Goal: Task Accomplishment & Management: Complete application form

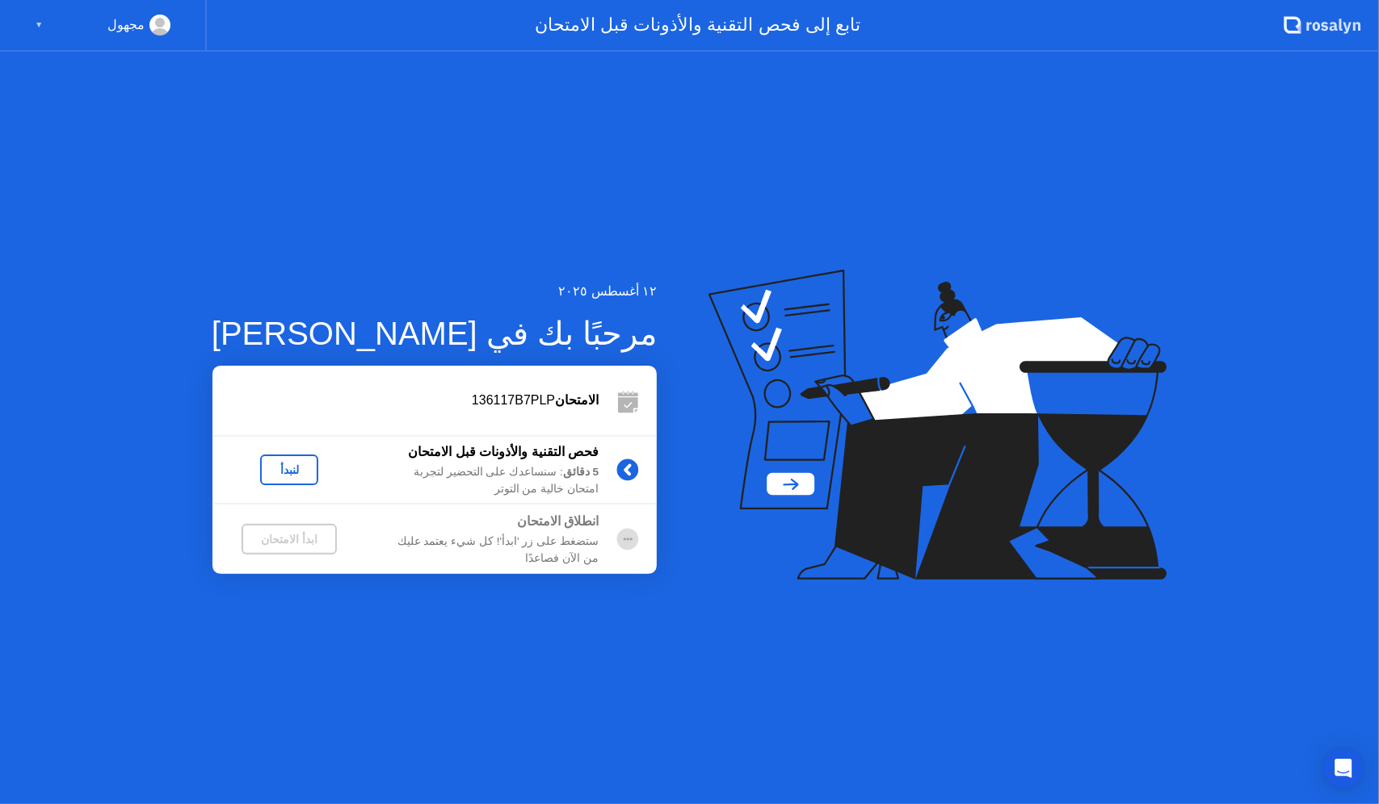
click at [292, 473] on div "لنبدأ" at bounding box center [289, 470] width 45 height 13
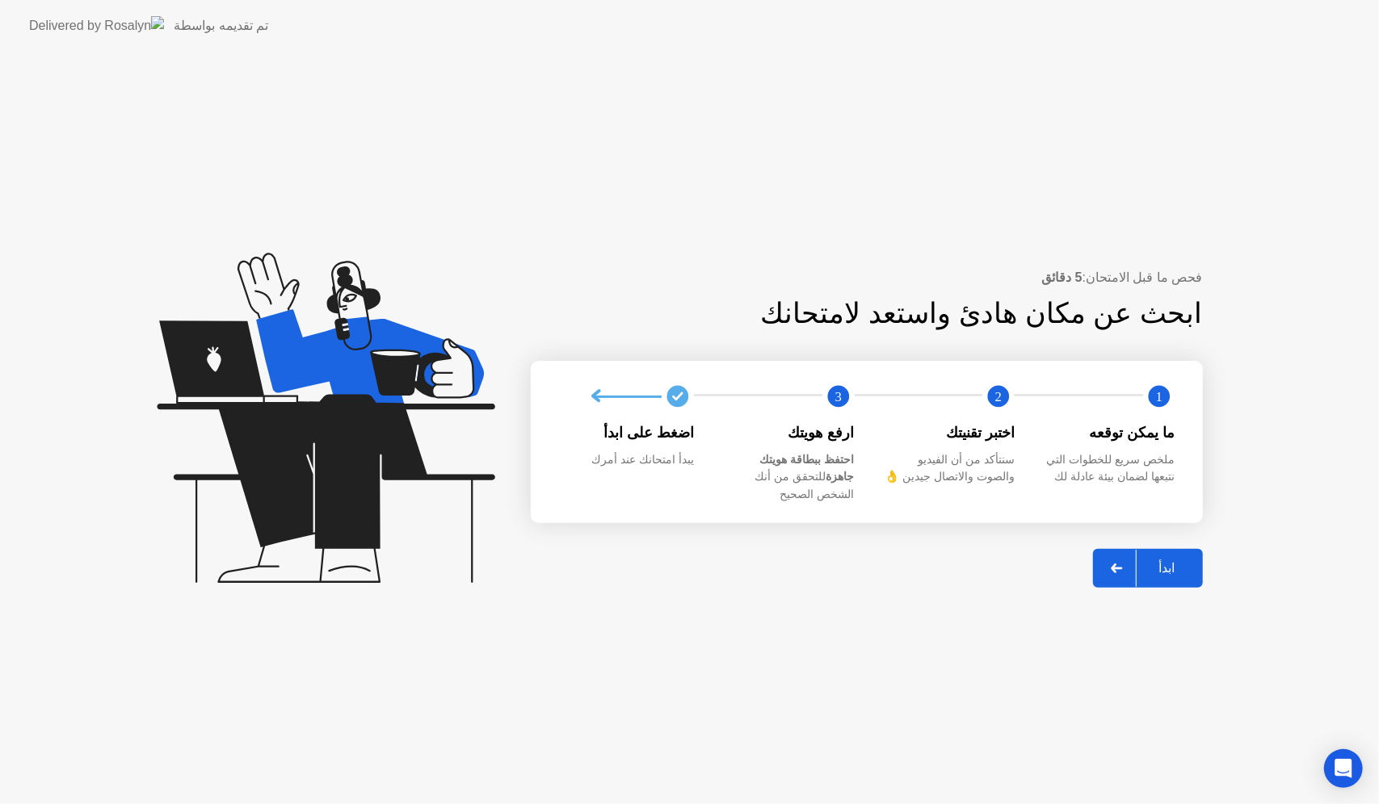
click at [1171, 561] on div "ابدأ" at bounding box center [1166, 568] width 61 height 15
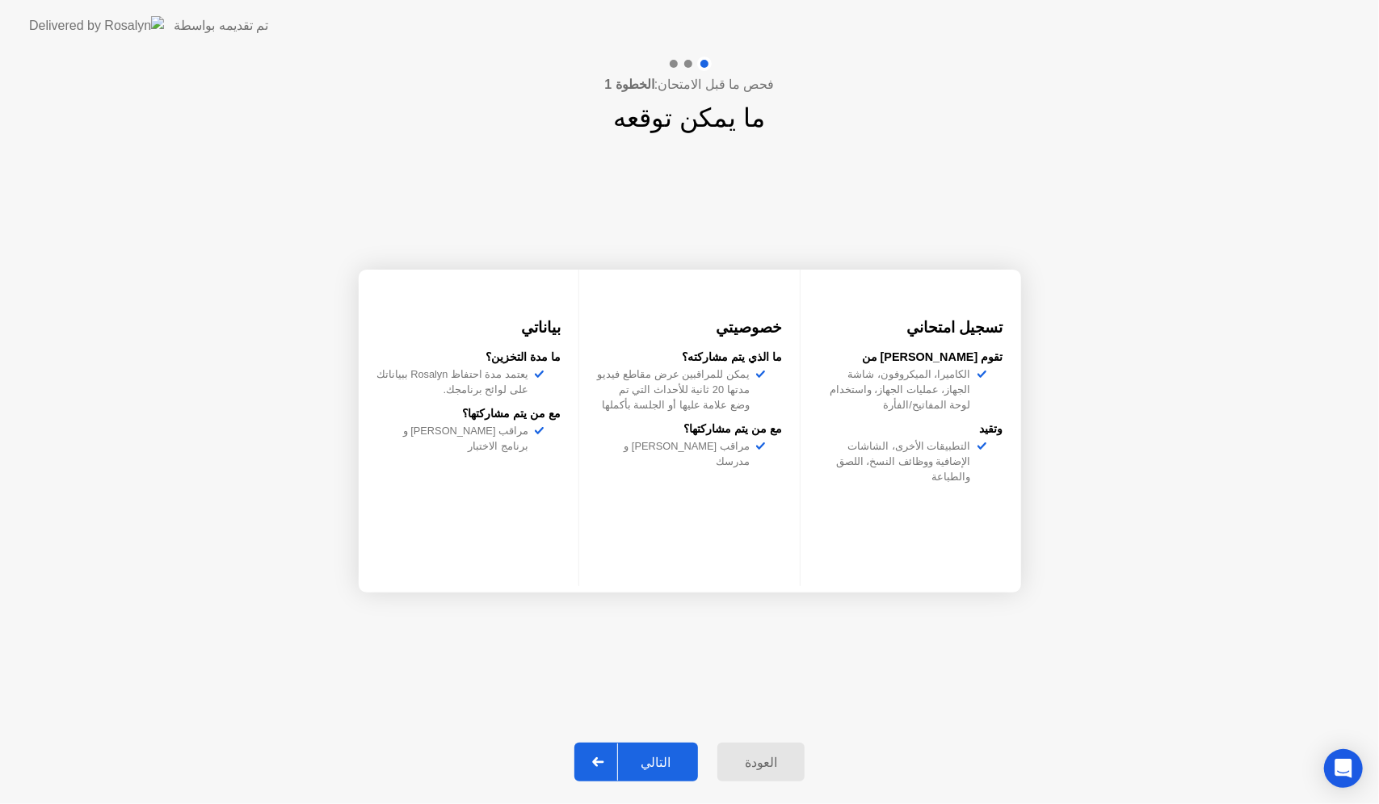
click at [677, 755] on div "التالي" at bounding box center [655, 762] width 75 height 15
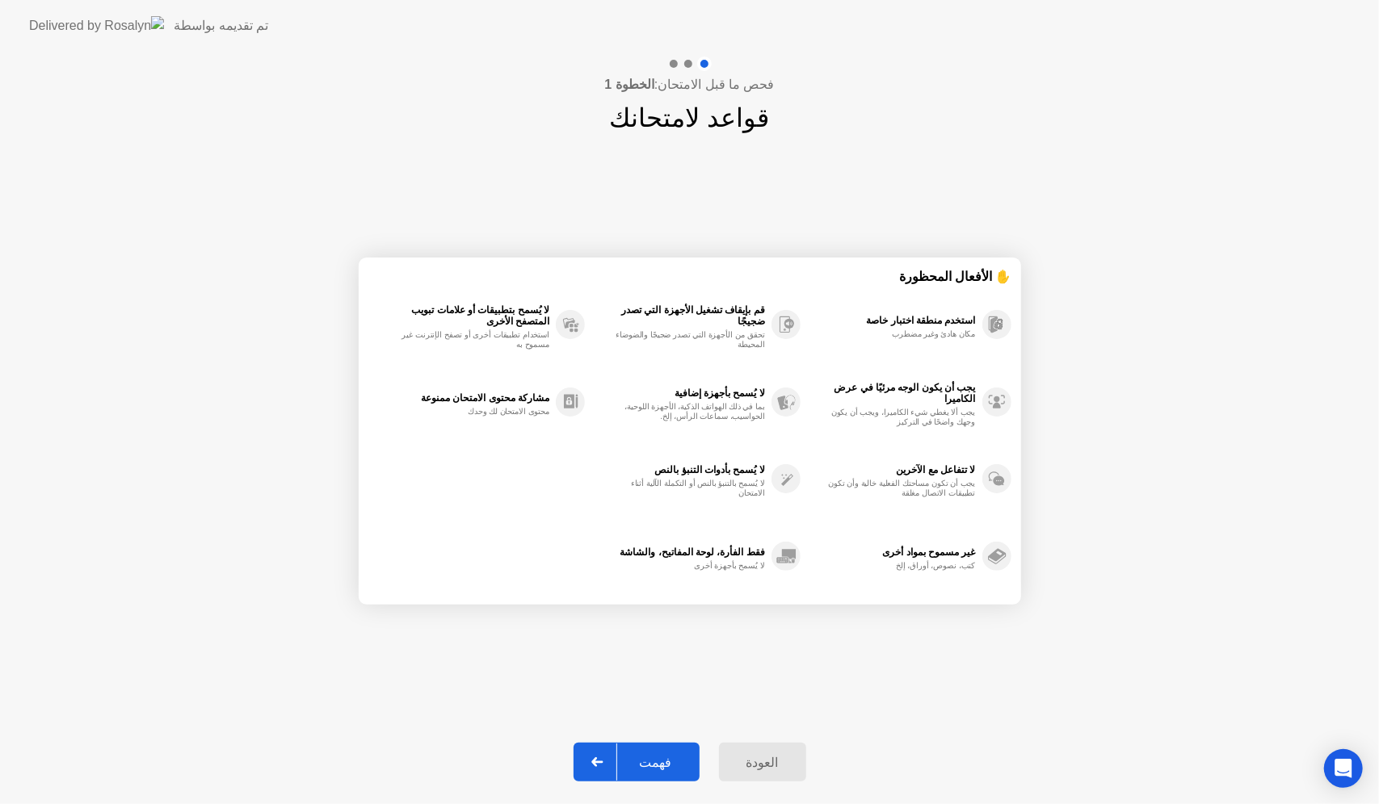
click at [677, 755] on div "فهمت" at bounding box center [656, 762] width 78 height 15
select select "**********"
select select "*******"
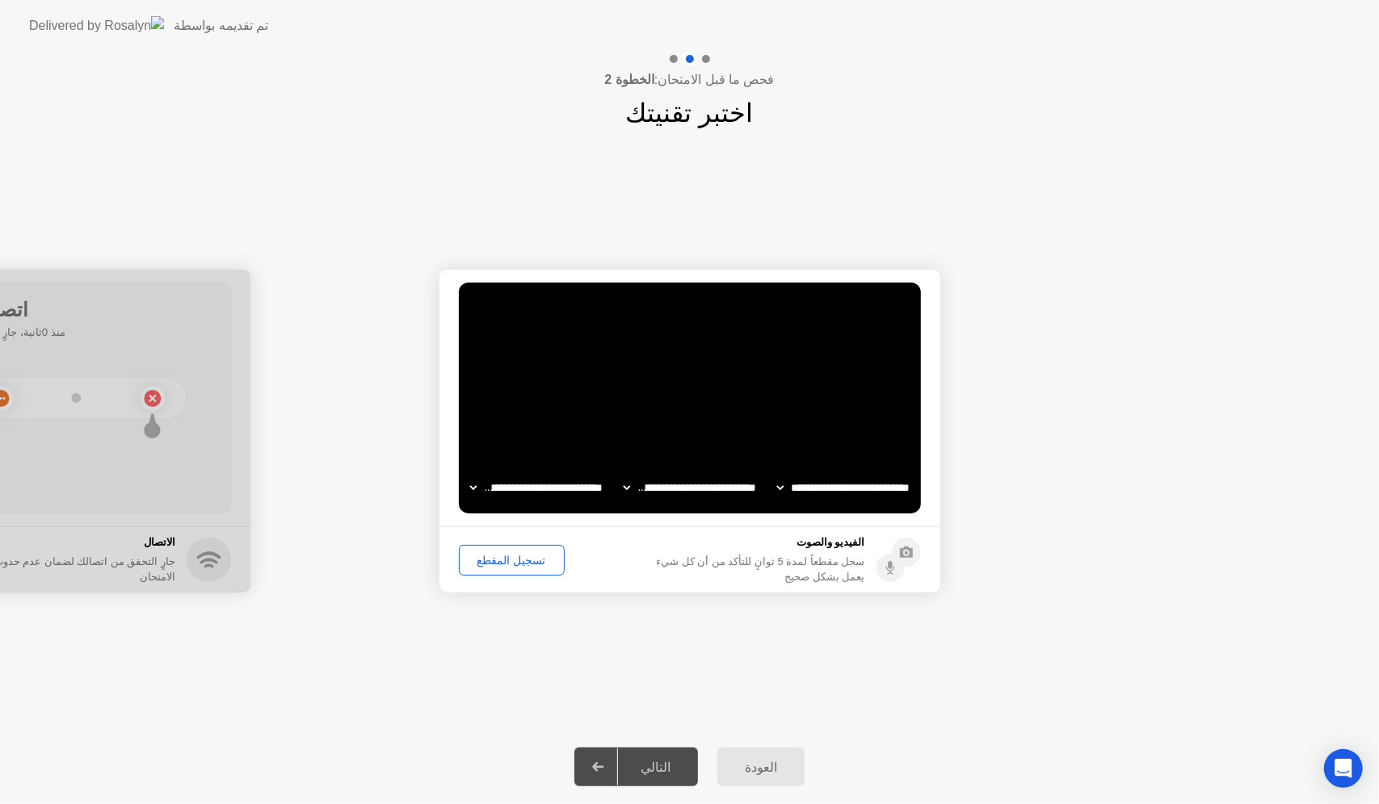
click at [502, 561] on div "تسجيل المقطع" at bounding box center [511, 560] width 94 height 13
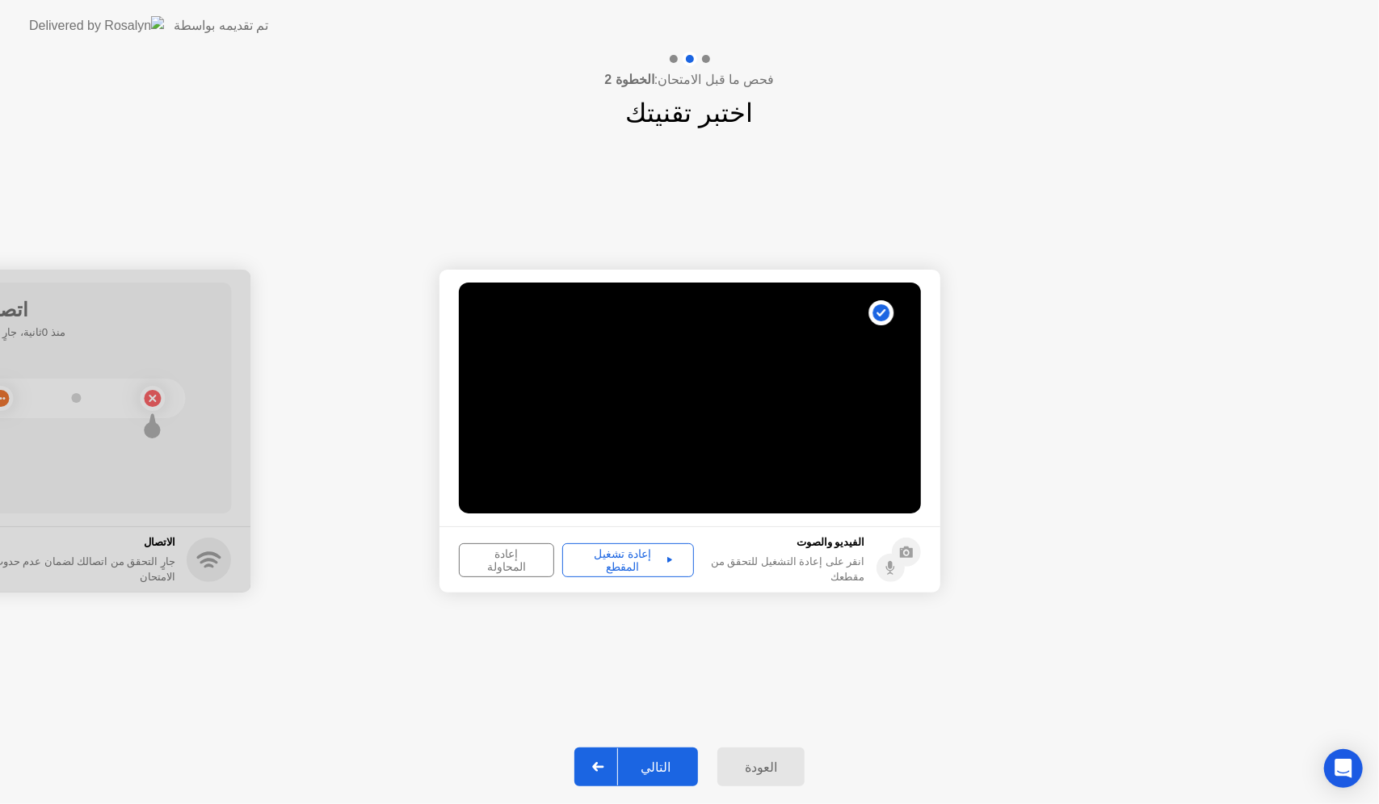
click at [624, 562] on div "إعادة تشغيل المقطع" at bounding box center [628, 561] width 120 height 26
click at [663, 762] on div "التالي" at bounding box center [655, 767] width 75 height 15
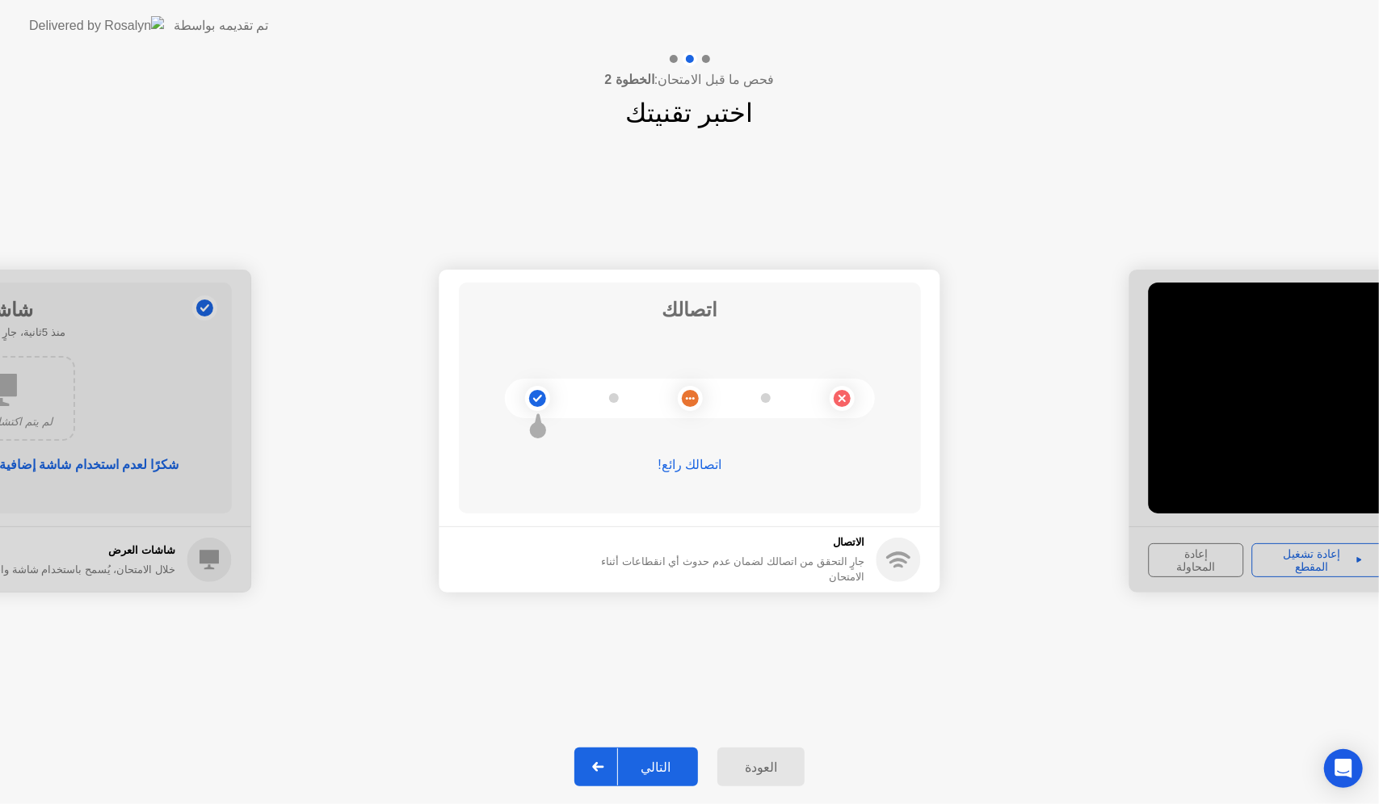
click at [651, 764] on div "التالي" at bounding box center [655, 767] width 75 height 15
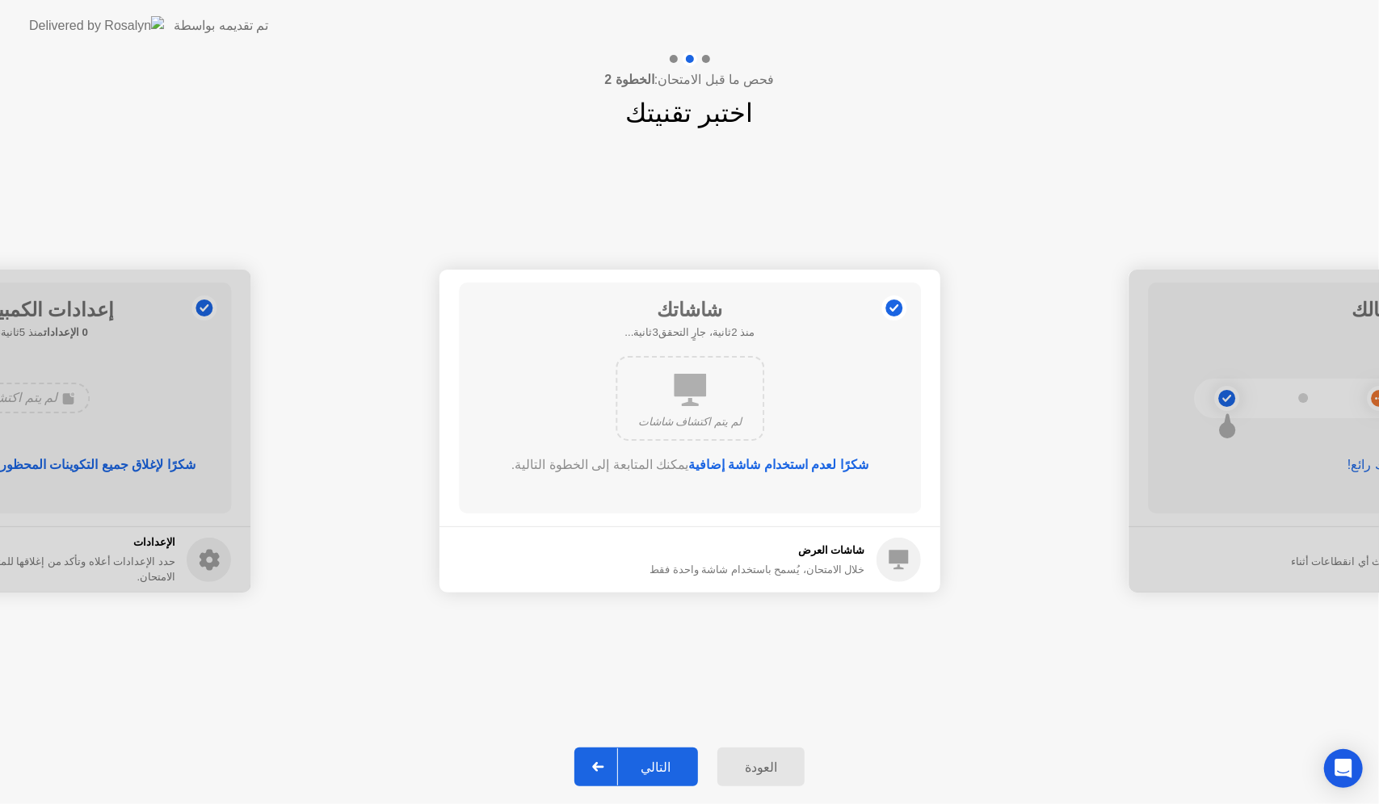
click at [648, 767] on div "التالي" at bounding box center [655, 767] width 75 height 15
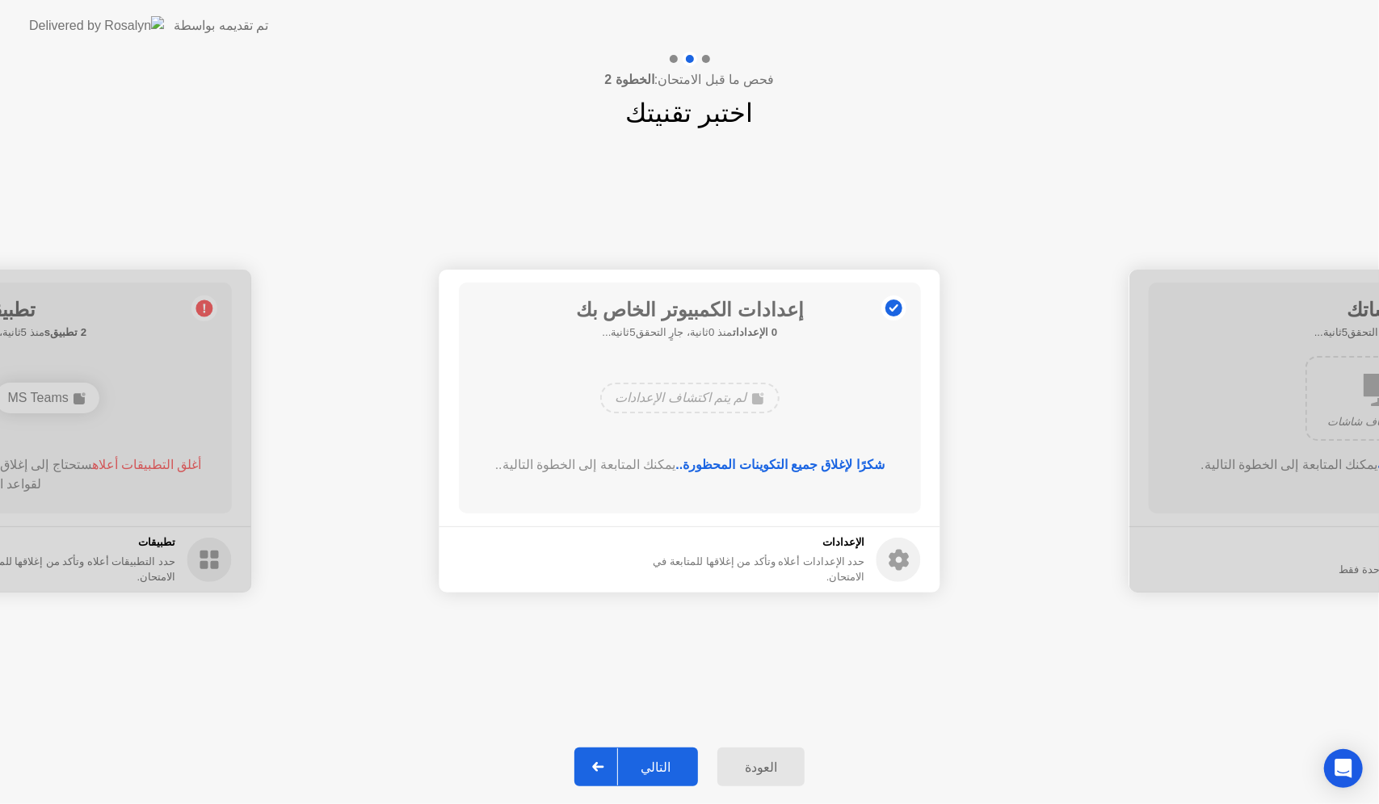
click at [648, 767] on div "التالي" at bounding box center [655, 767] width 75 height 15
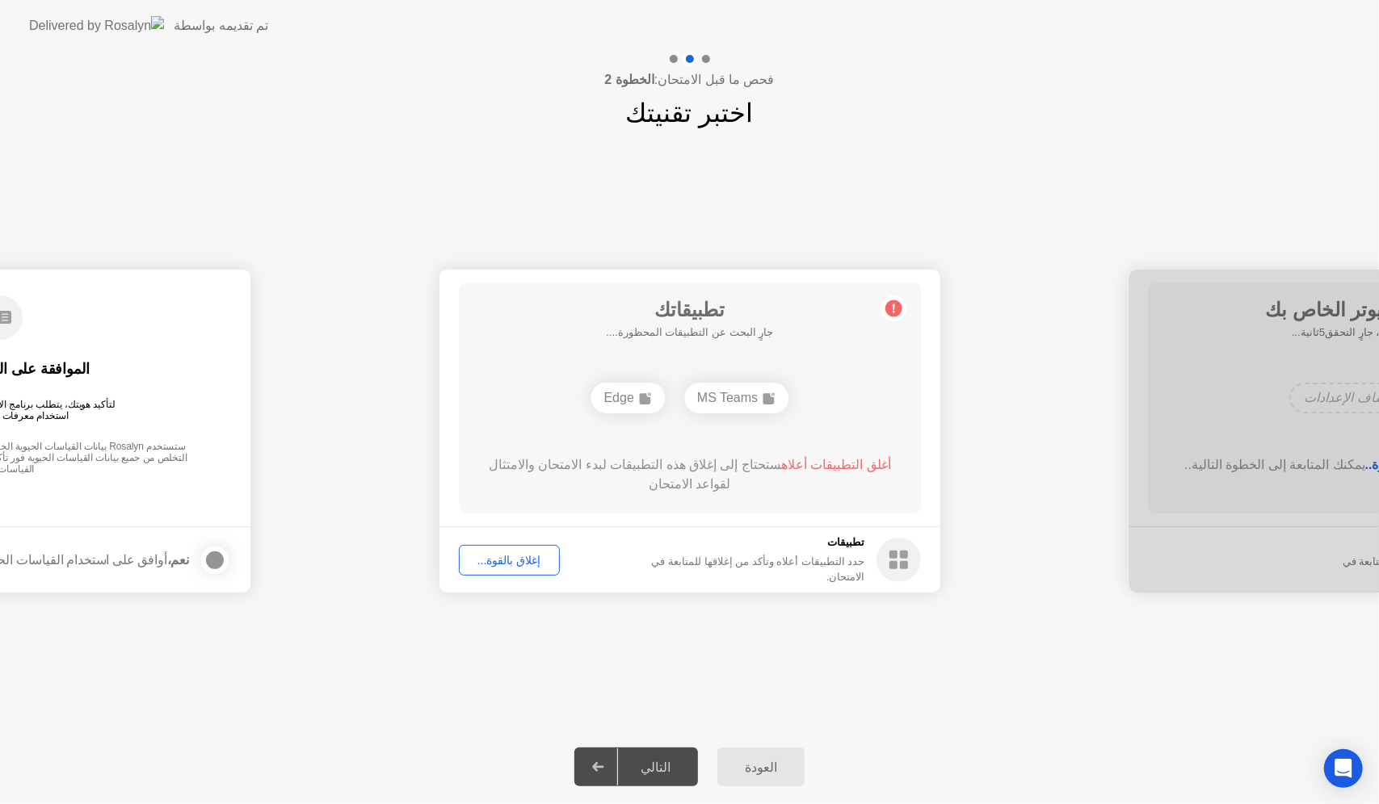
click at [506, 564] on div "إغلاق بالقوة..." at bounding box center [509, 560] width 90 height 13
click at [527, 558] on div "إغلاق بالقوة..." at bounding box center [509, 560] width 90 height 13
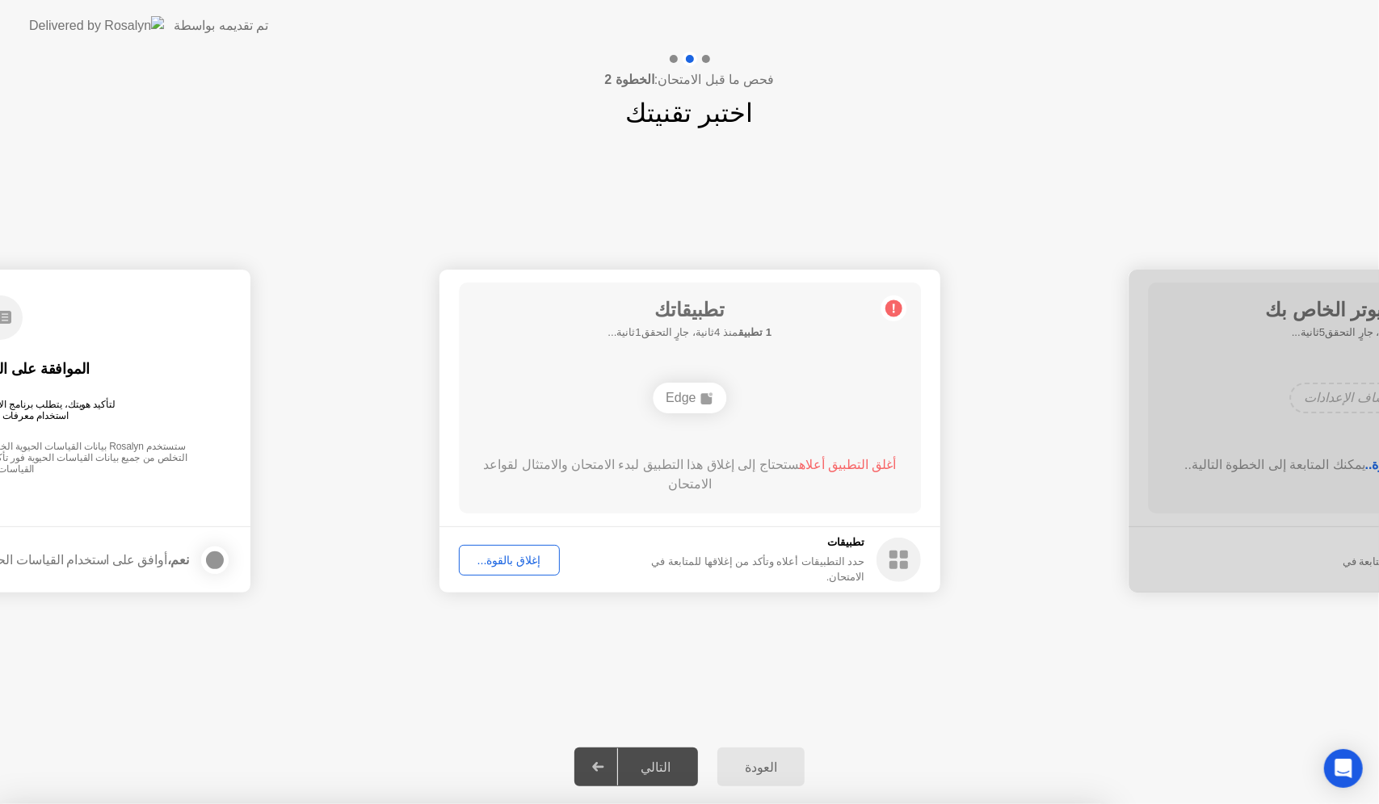
click at [510, 554] on div "إغلاق بالقوة..." at bounding box center [509, 560] width 90 height 13
click at [491, 564] on div "إغلاق بالقوة..." at bounding box center [509, 560] width 90 height 13
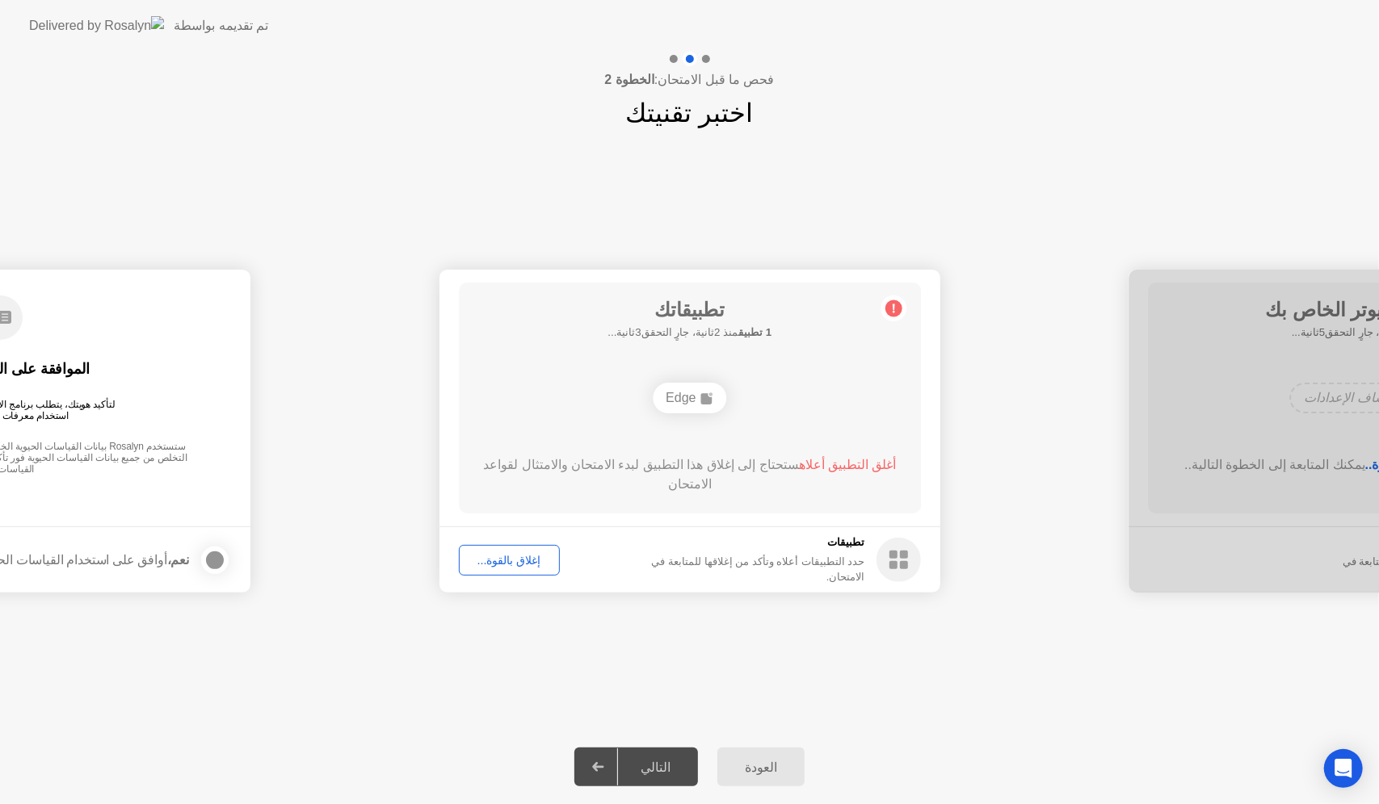
click at [538, 554] on div "إغلاق بالقوة..." at bounding box center [509, 560] width 90 height 13
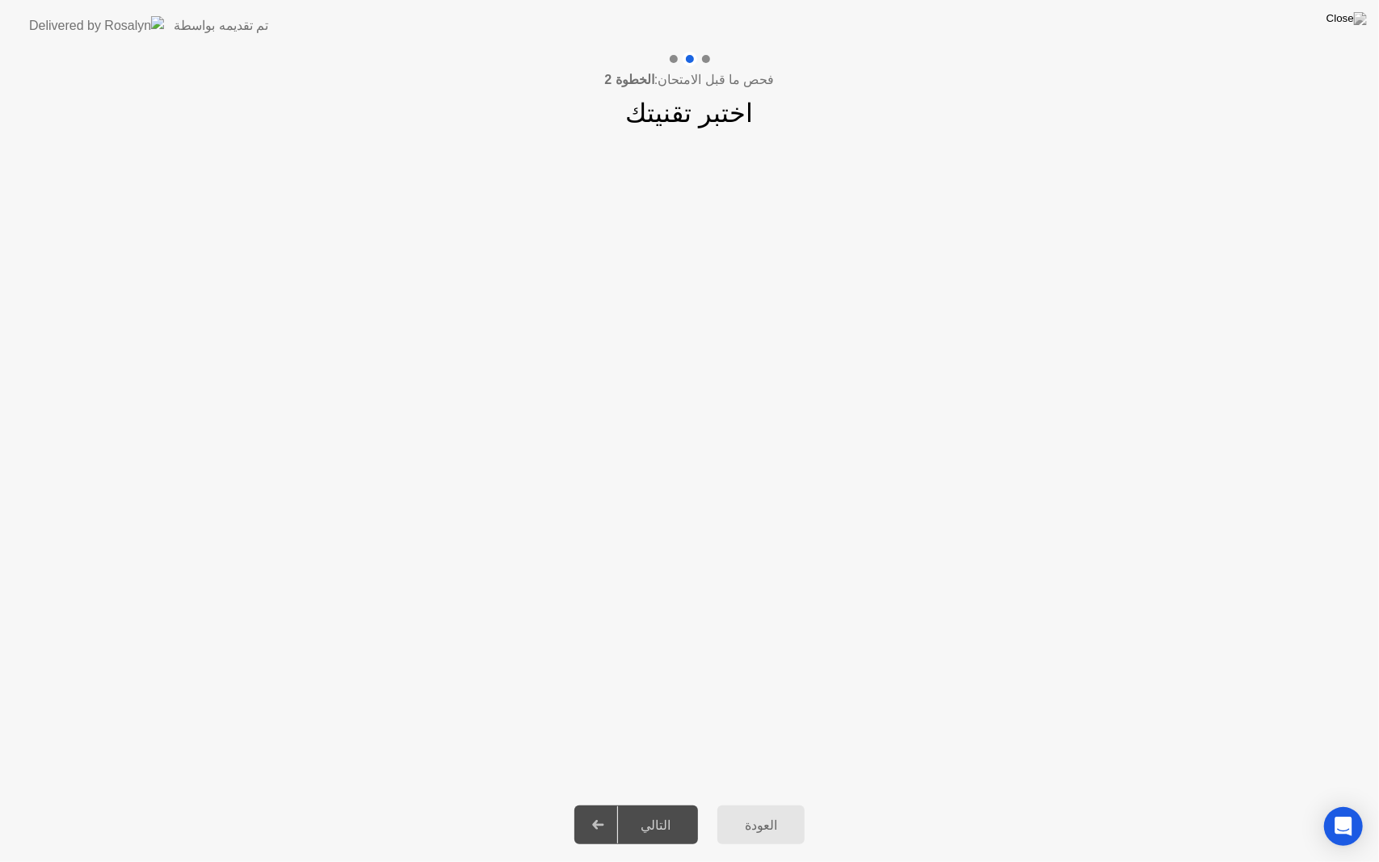
click at [674, 804] on div "التالي" at bounding box center [655, 824] width 75 height 15
click at [759, 804] on button "العودة" at bounding box center [760, 824] width 87 height 39
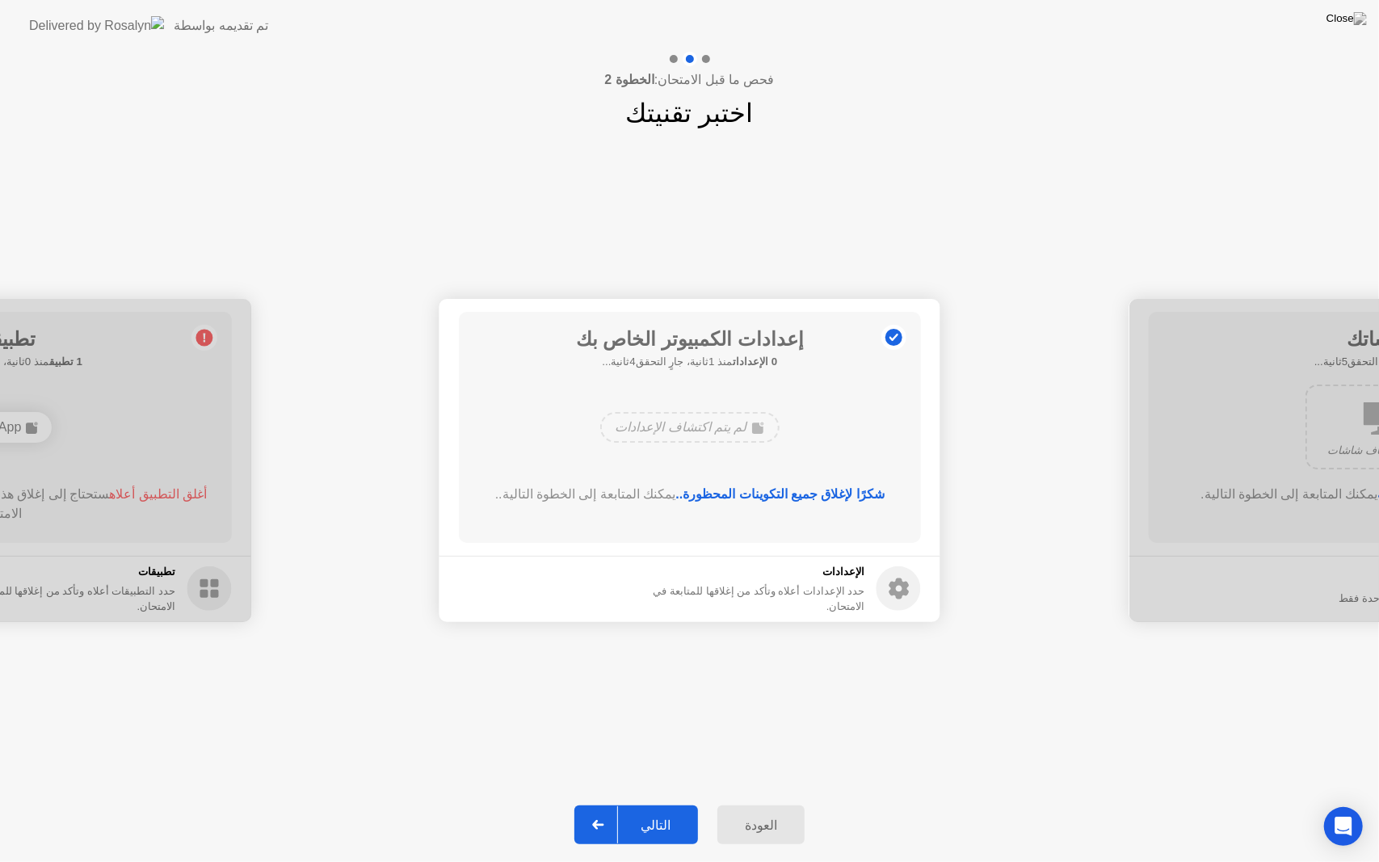
click at [685, 804] on div "التالي" at bounding box center [655, 824] width 75 height 15
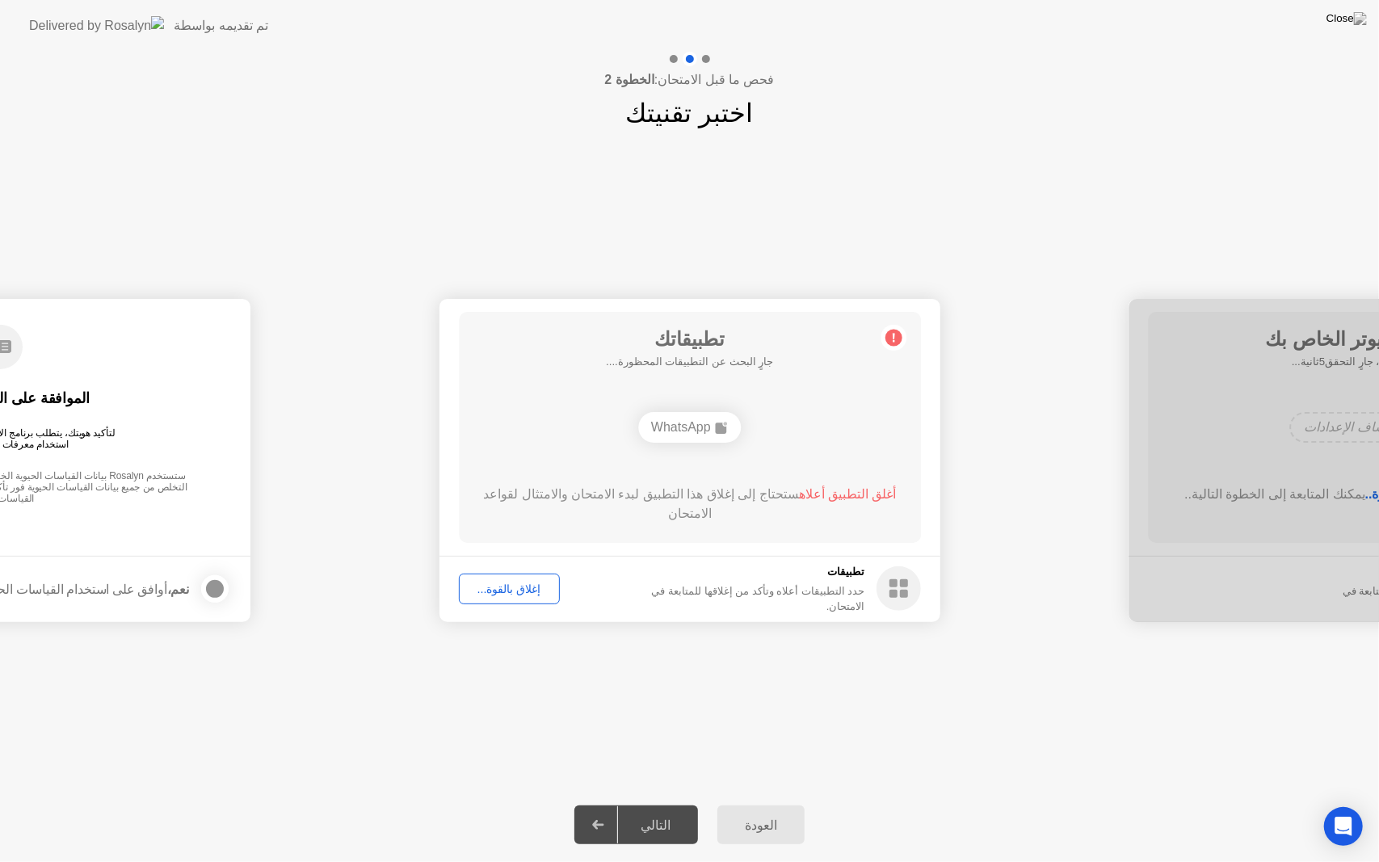
click at [510, 579] on button "إغلاق بالقوة..." at bounding box center [509, 588] width 101 height 31
click at [646, 804] on div "التالي" at bounding box center [655, 824] width 75 height 15
click at [738, 477] on div "تطبيقاتك 1 تطبيق منذ 3ثانية، جارٍ التحقق2ثانية... WhatsApp أغلق التطبيق أعلاه س…" at bounding box center [690, 427] width 462 height 231
click at [829, 489] on span "أغلق التطبيق أعلاه" at bounding box center [847, 494] width 98 height 14
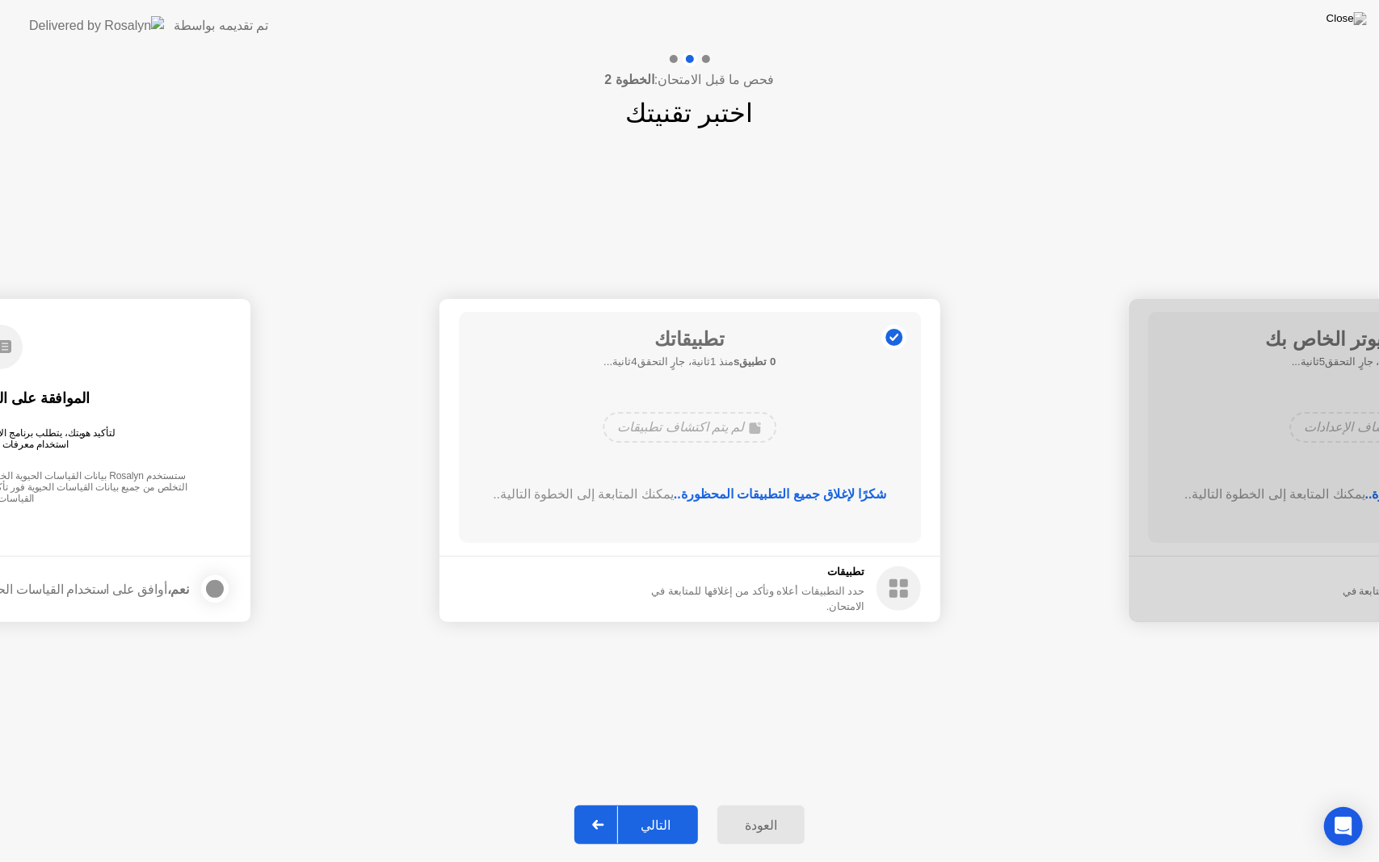
click at [659, 804] on div "التالي" at bounding box center [655, 824] width 75 height 15
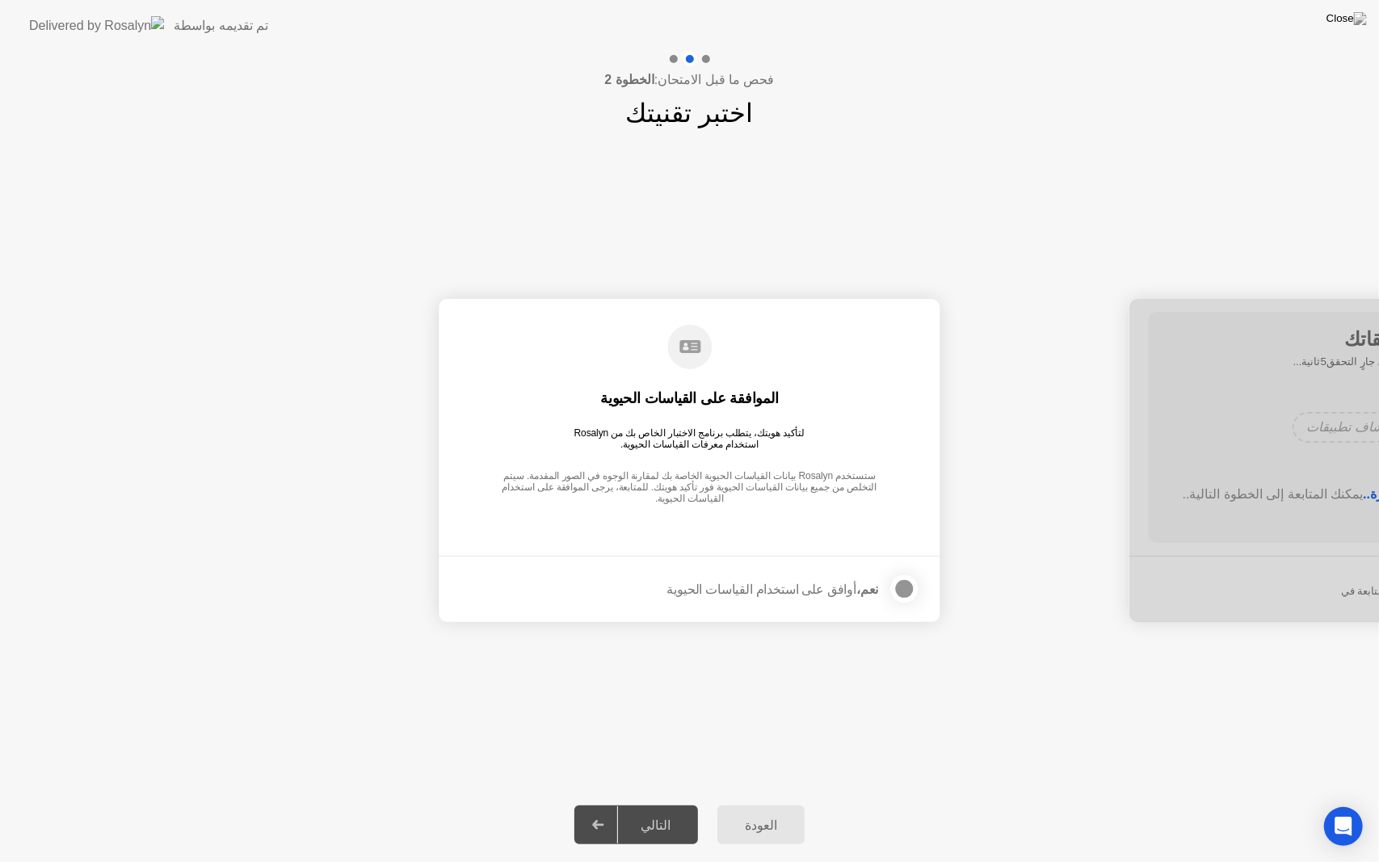
click at [914, 586] on div at bounding box center [904, 588] width 19 height 19
click at [665, 804] on div "التالي" at bounding box center [655, 824] width 75 height 15
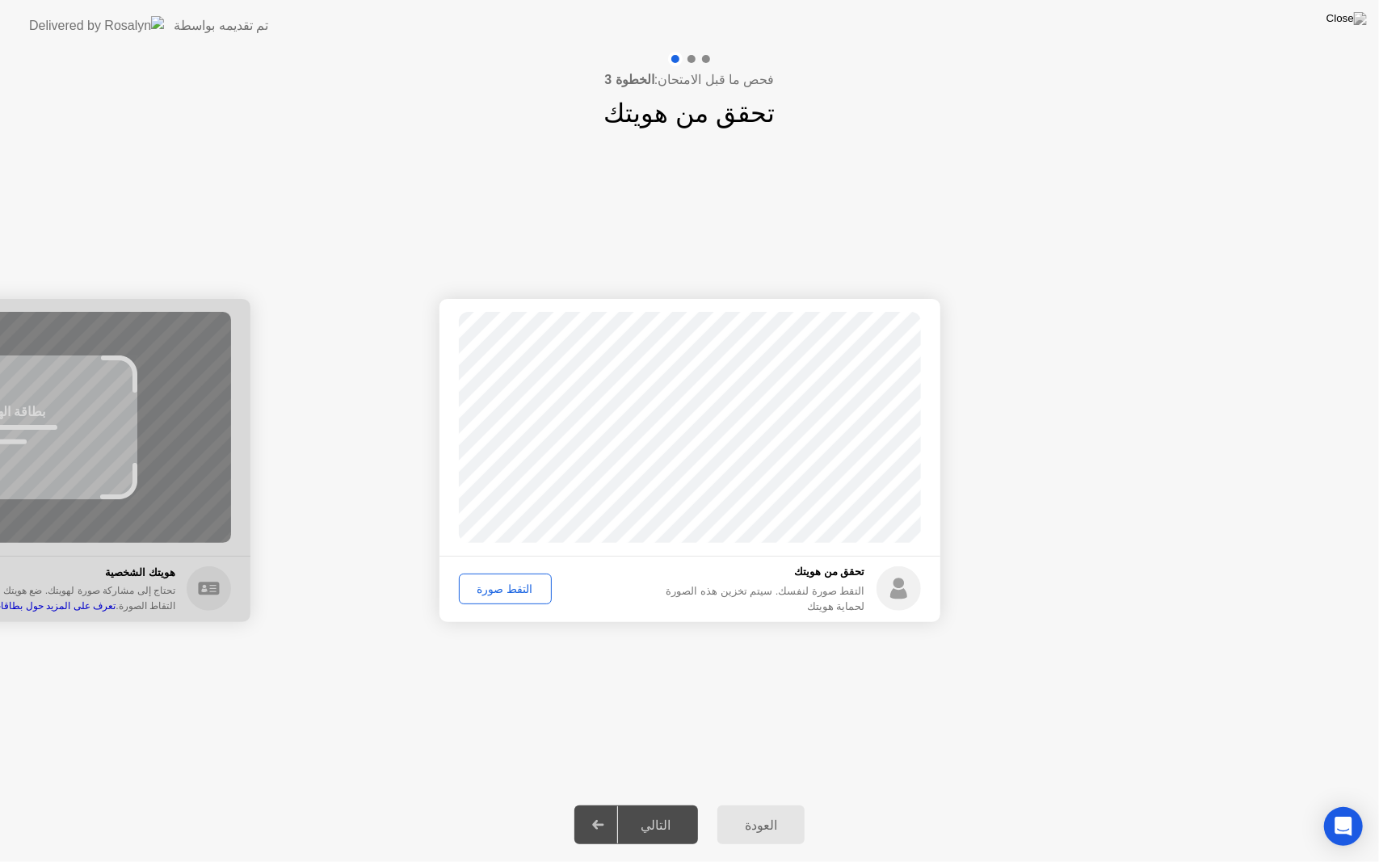
click at [513, 590] on div "التقط صورة" at bounding box center [505, 588] width 82 height 13
click at [513, 590] on div "إعادة الالتقاط" at bounding box center [508, 588] width 88 height 13
click at [513, 590] on div "التقط صورة" at bounding box center [505, 588] width 82 height 13
click at [664, 804] on div "التالي" at bounding box center [655, 824] width 75 height 15
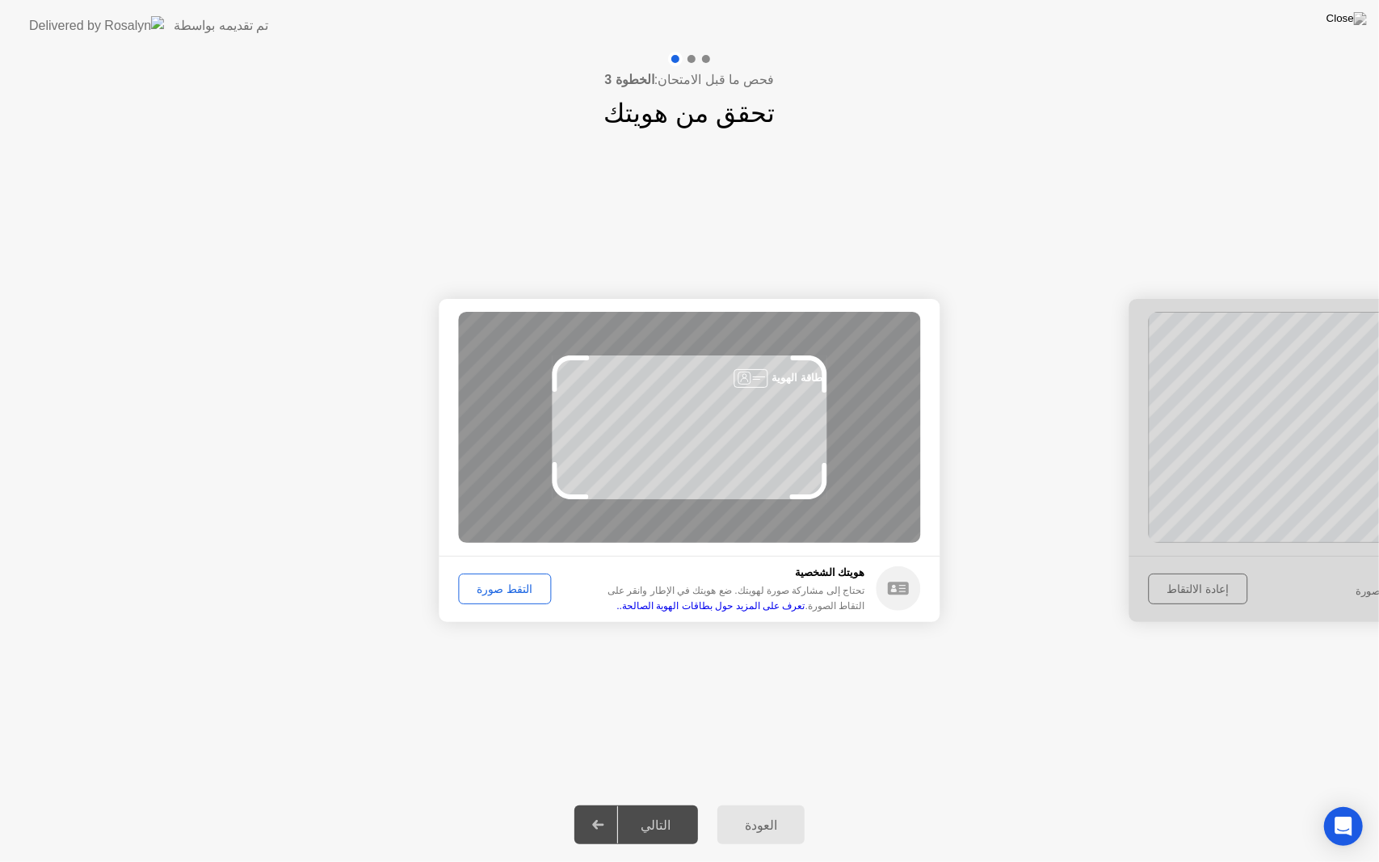
click at [492, 583] on div "التقط صورة" at bounding box center [505, 588] width 82 height 13
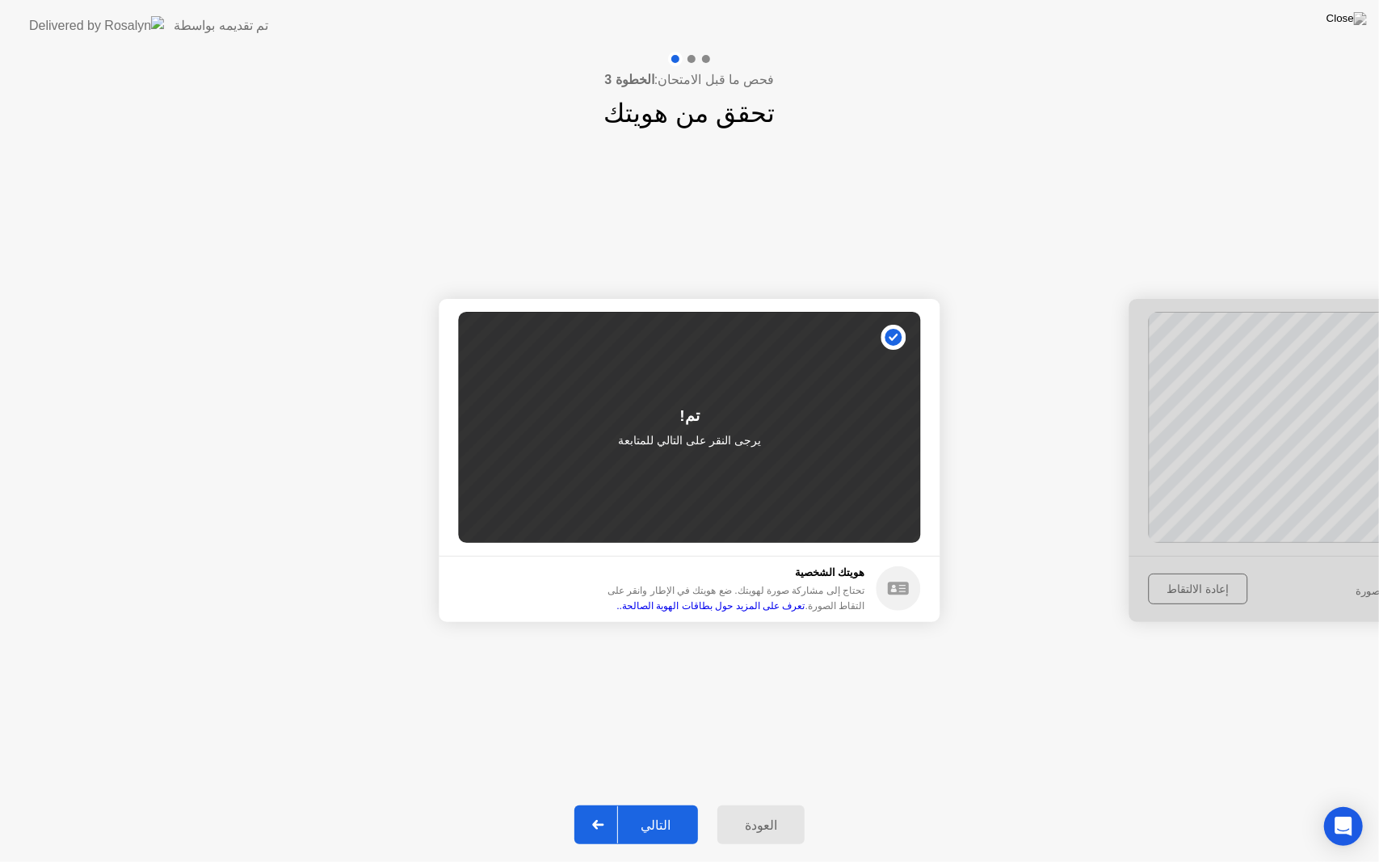
click at [656, 804] on div "التالي" at bounding box center [655, 824] width 75 height 15
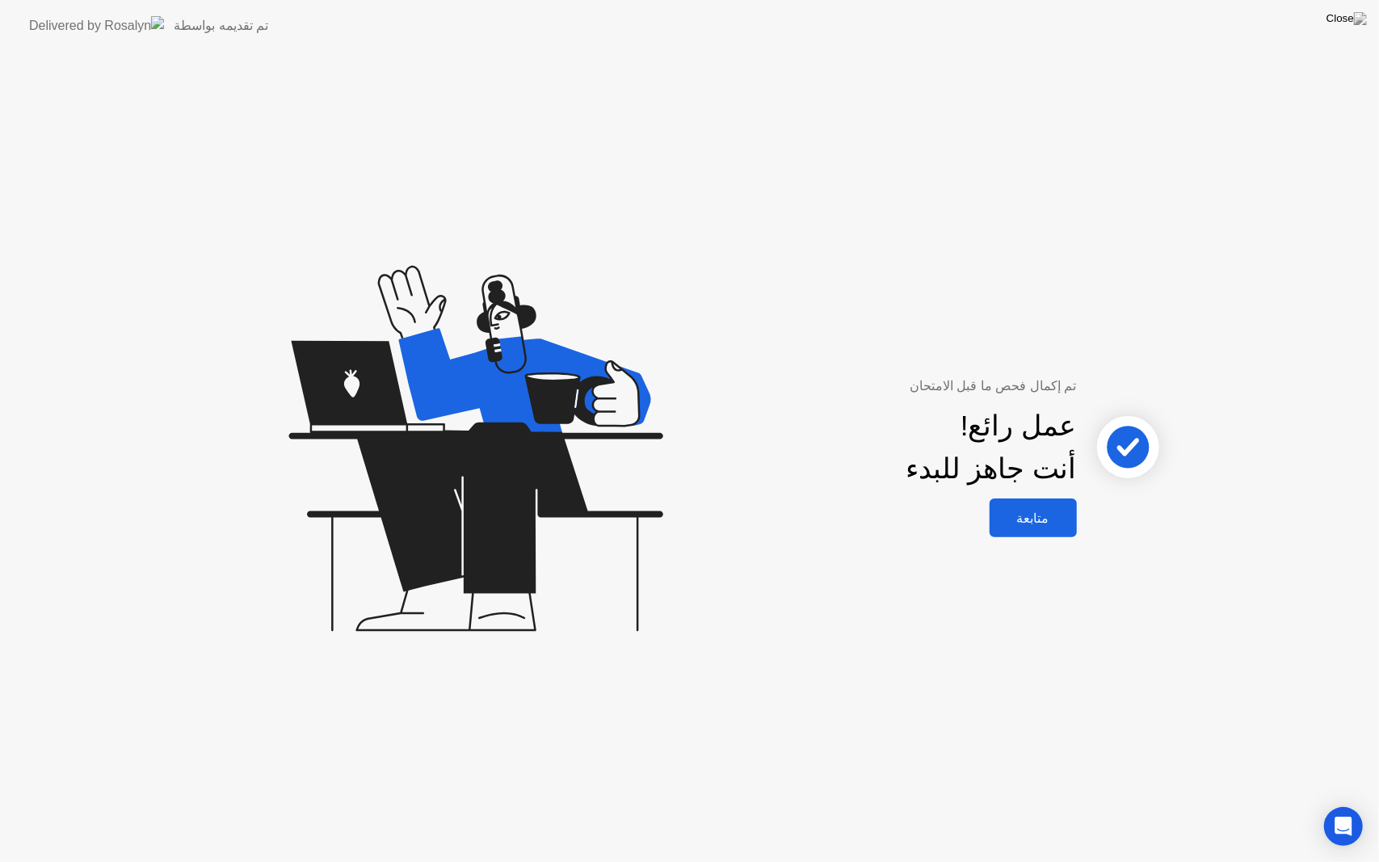
click at [1035, 518] on div "متابعة" at bounding box center [1033, 517] width 78 height 15
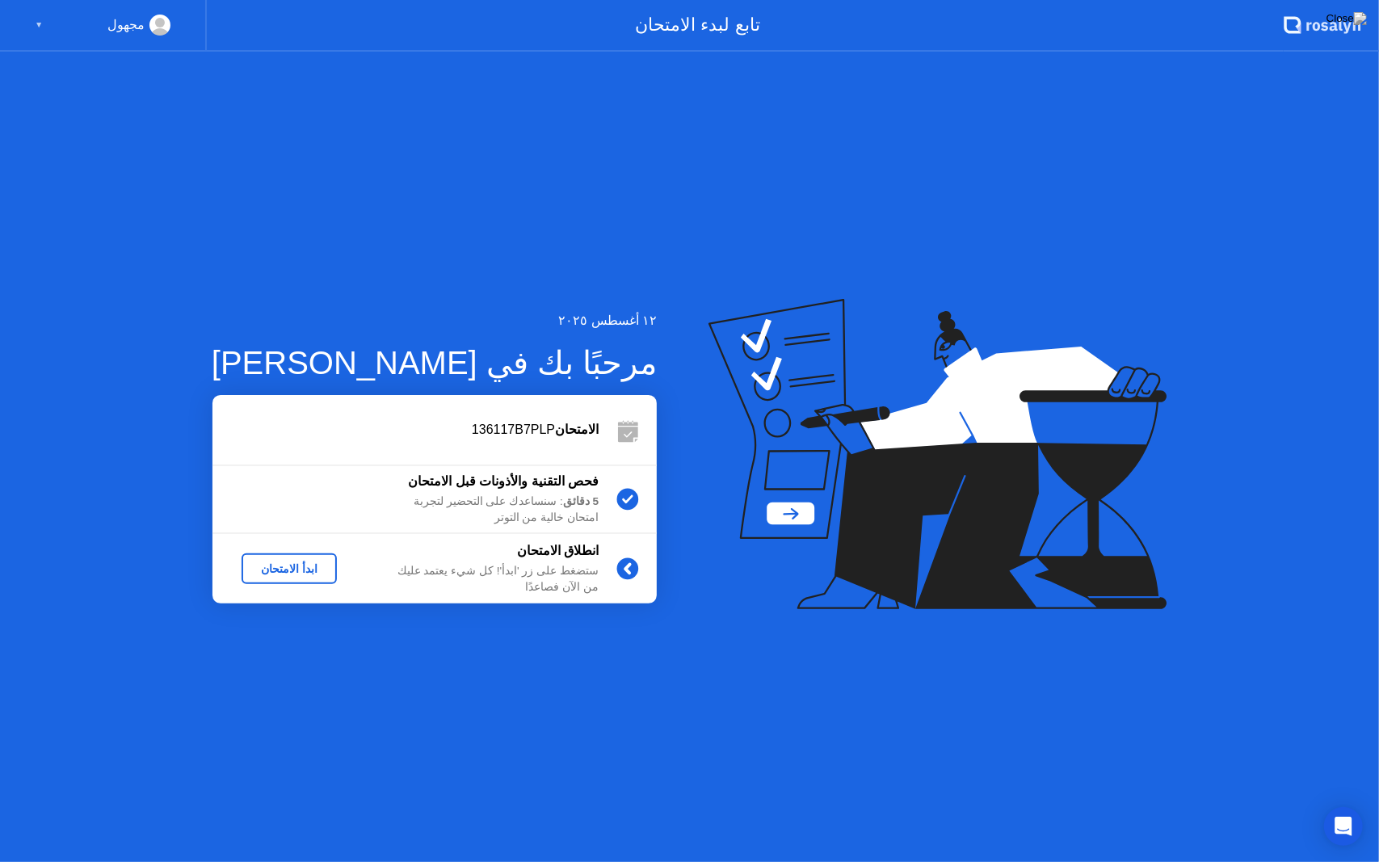
click at [312, 572] on div "ابدأ الامتحان" at bounding box center [289, 568] width 82 height 13
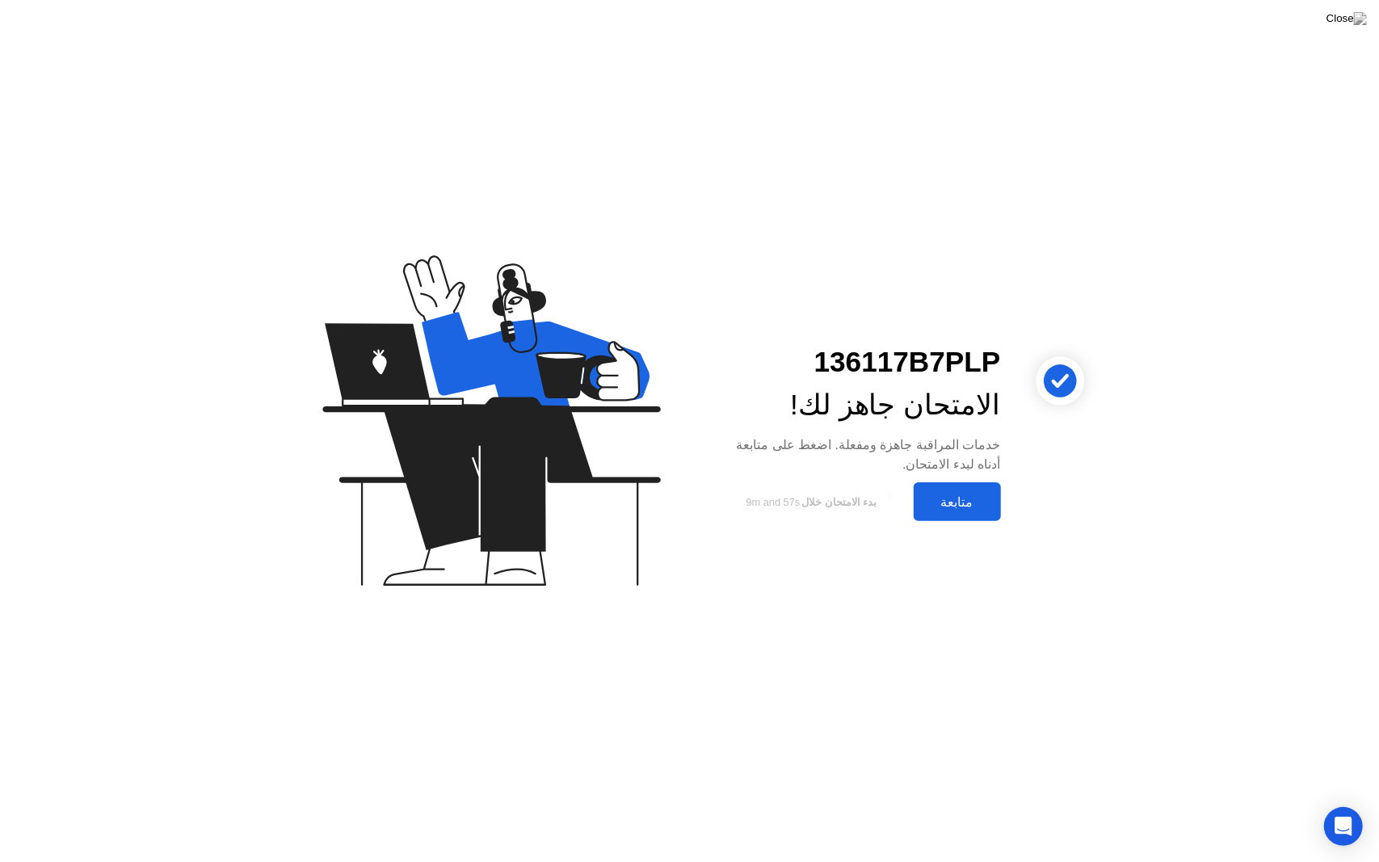
click at [960, 496] on div "متابعة" at bounding box center [957, 501] width 78 height 15
